Goal: Task Accomplishment & Management: Complete application form

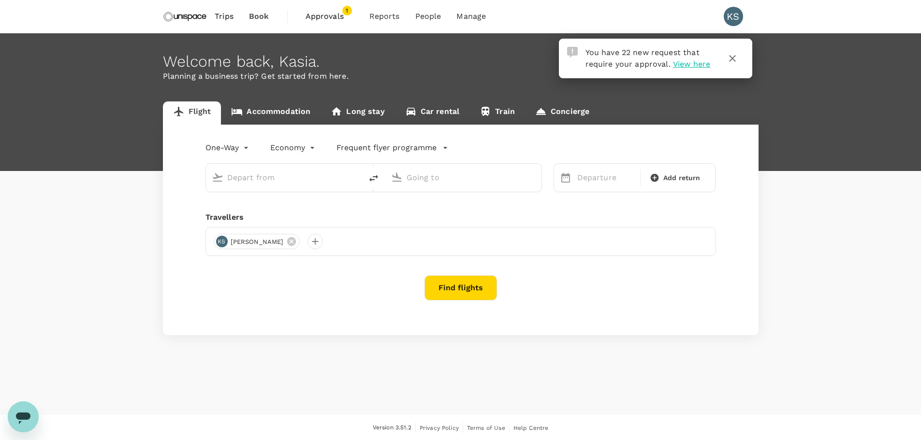
click at [312, 14] on span "Approvals" at bounding box center [329, 17] width 48 height 12
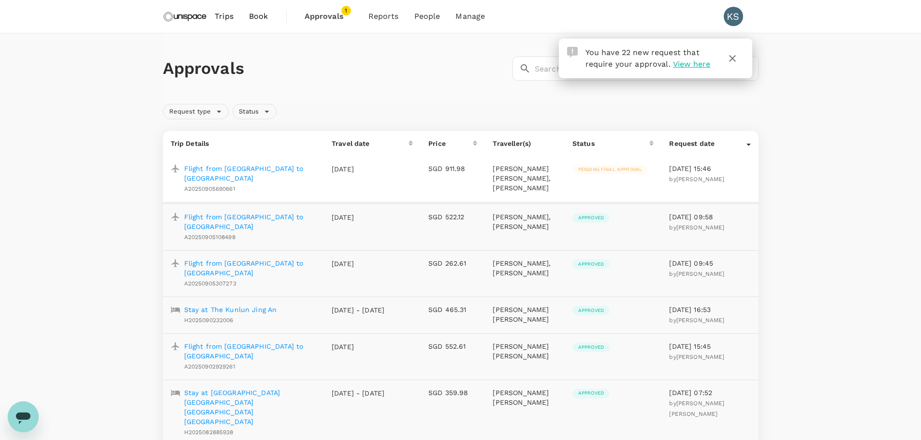
click at [244, 167] on p "Flight from [GEOGRAPHIC_DATA] to [GEOGRAPHIC_DATA]" at bounding box center [250, 173] width 132 height 19
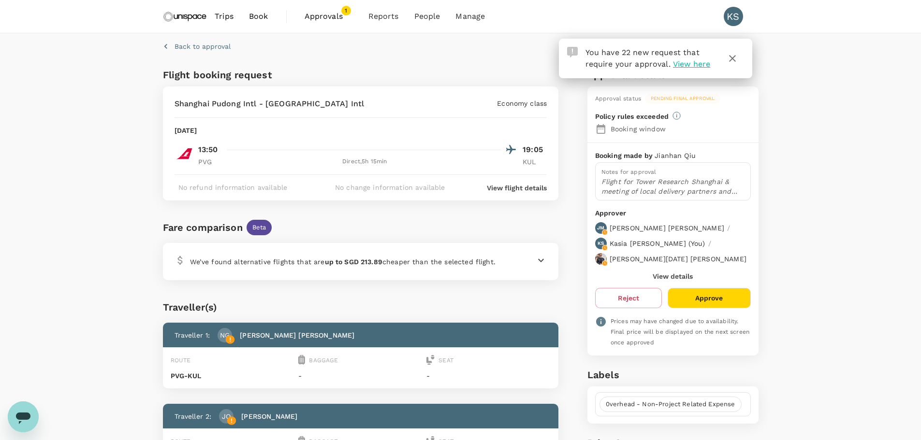
click at [705, 288] on button "Approve" at bounding box center [708, 298] width 83 height 20
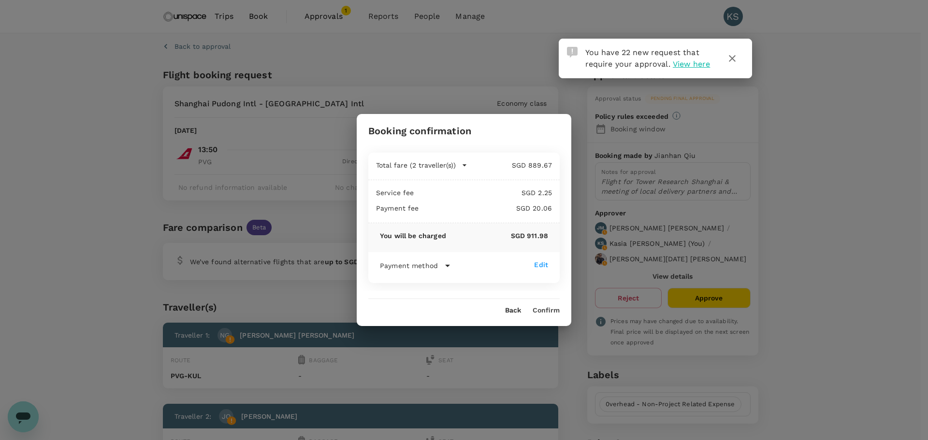
click at [555, 311] on button "Confirm" at bounding box center [546, 311] width 27 height 8
